Goal: Task Accomplishment & Management: Manage account settings

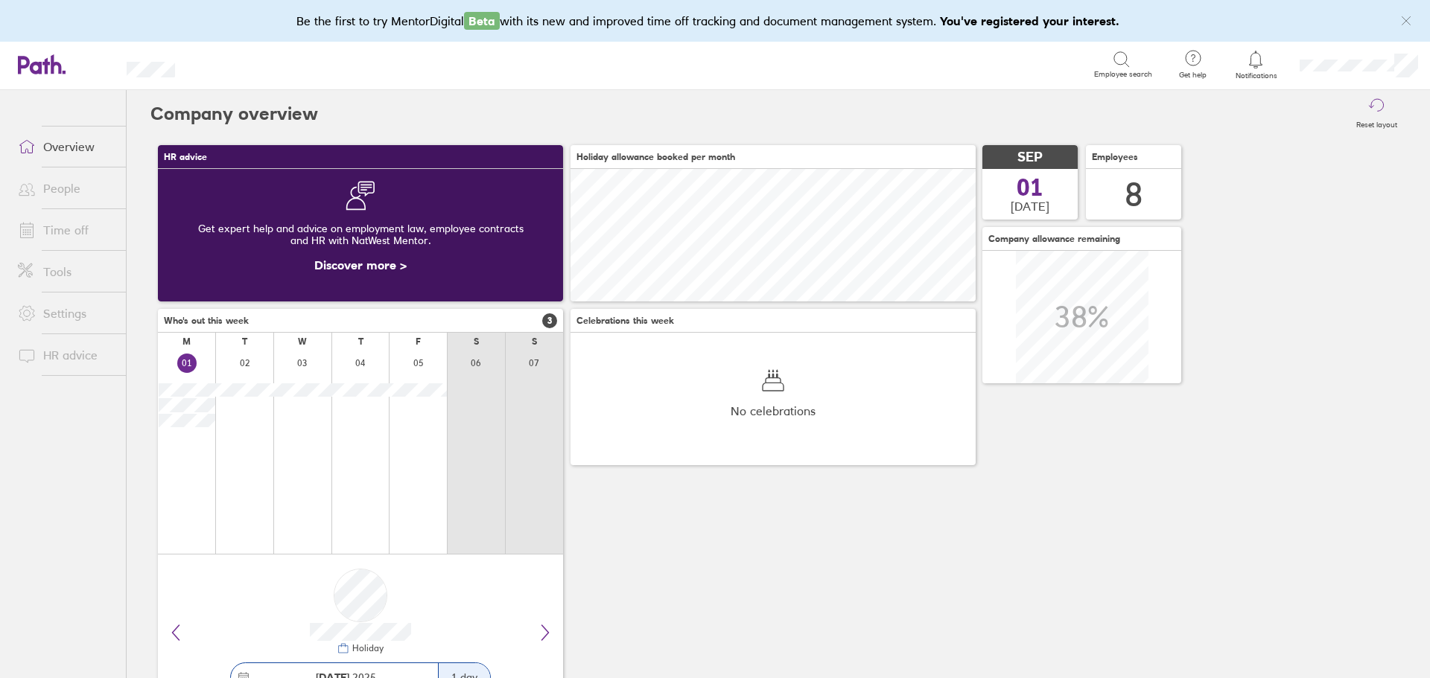
scroll to position [133, 405]
click at [80, 229] on link "Time off" at bounding box center [66, 230] width 120 height 30
click at [64, 228] on link "Time off" at bounding box center [66, 230] width 120 height 30
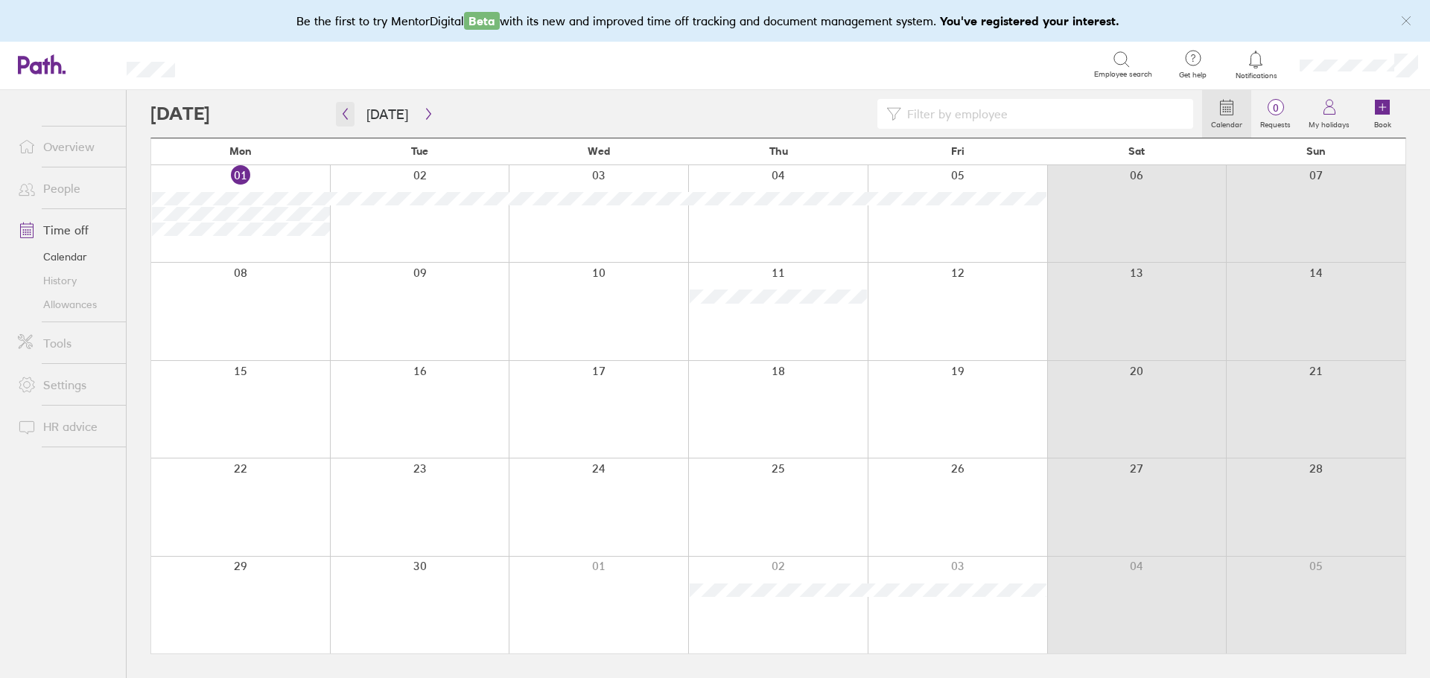
click at [341, 117] on icon "button" at bounding box center [345, 114] width 11 height 12
